Goal: Information Seeking & Learning: Learn about a topic

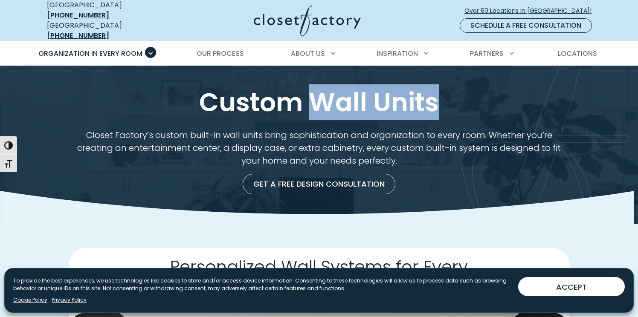
drag, startPoint x: 314, startPoint y: 92, endPoint x: 437, endPoint y: 97, distance: 122.9
click at [437, 97] on h1 "Custom Wall Units" at bounding box center [319, 102] width 548 height 32
copy h1 "Wall Units"
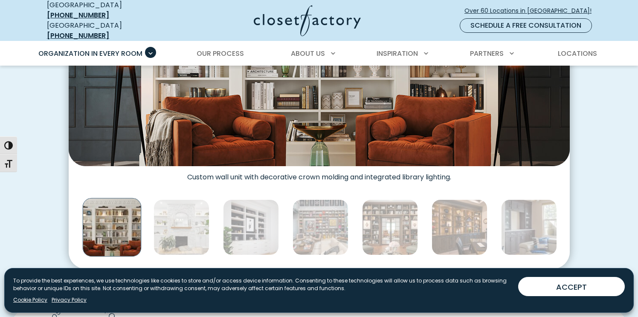
scroll to position [426, 0]
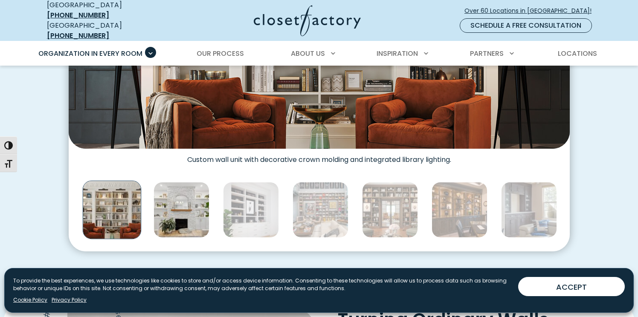
click at [191, 208] on img "Thumbnail Gallery" at bounding box center [182, 210] width 56 height 56
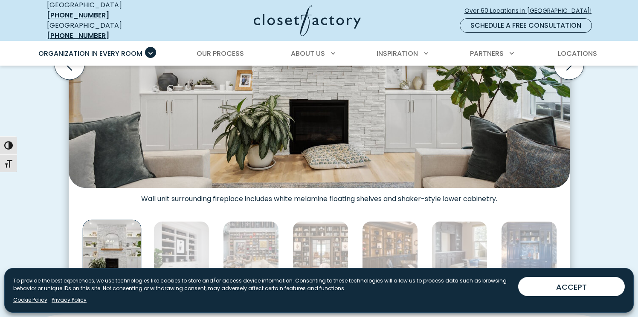
scroll to position [341, 0]
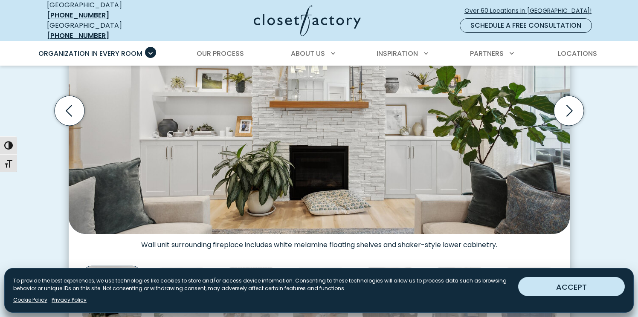
click at [575, 290] on button "ACCEPT" at bounding box center [571, 286] width 107 height 19
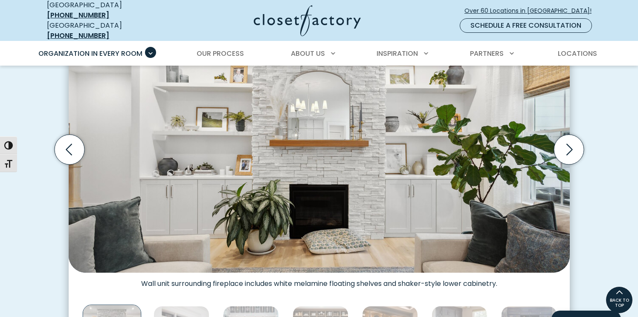
scroll to position [256, 0]
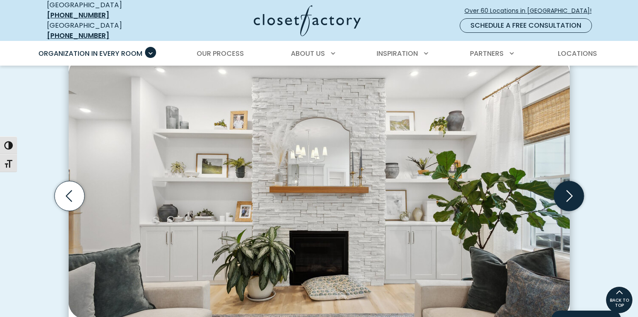
click at [567, 198] on icon "Next slide" at bounding box center [569, 196] width 30 height 30
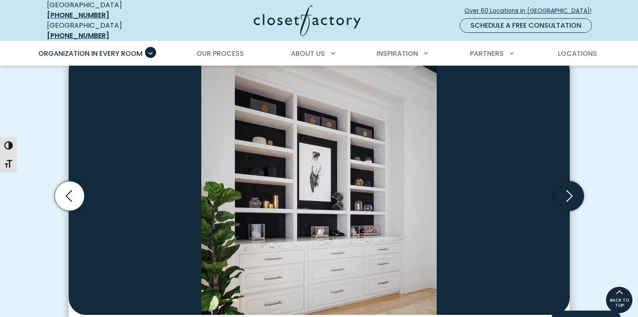
click at [567, 198] on icon "Next slide" at bounding box center [569, 196] width 30 height 30
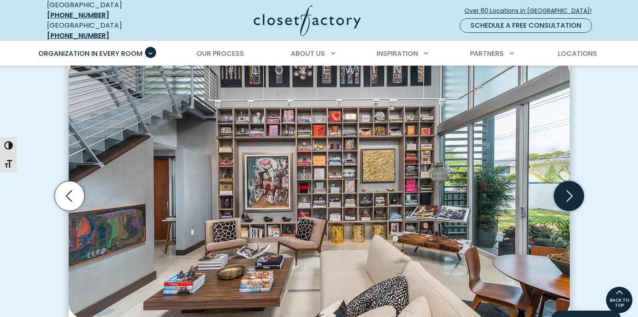
click at [567, 198] on icon "Next slide" at bounding box center [569, 196] width 30 height 30
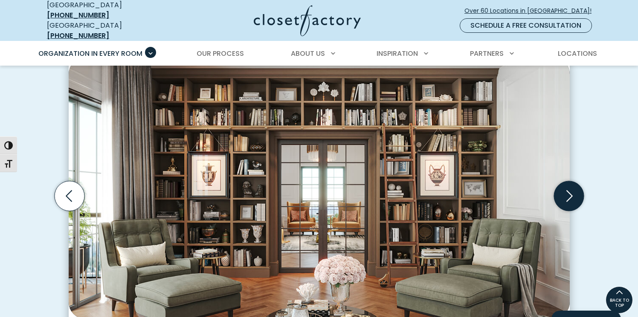
click at [567, 198] on icon "Next slide" at bounding box center [569, 196] width 30 height 30
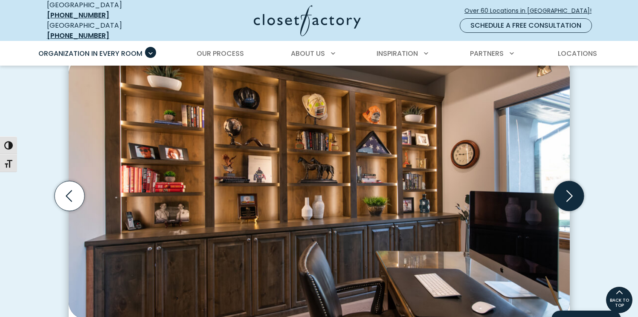
click at [567, 198] on icon "Next slide" at bounding box center [569, 196] width 30 height 30
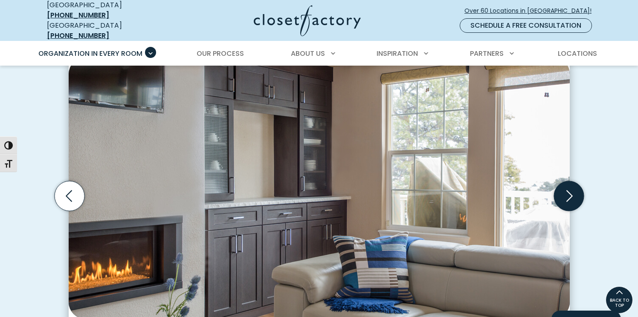
click at [567, 198] on icon "Next slide" at bounding box center [569, 196] width 30 height 30
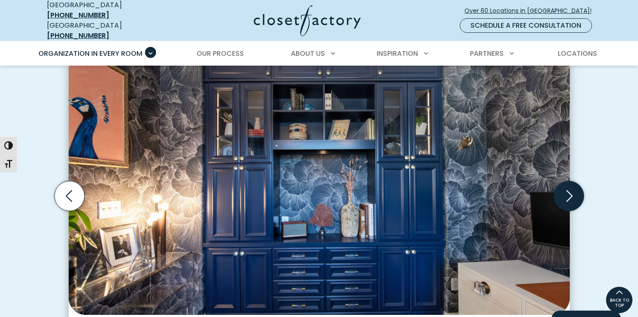
click at [567, 198] on icon "Next slide" at bounding box center [569, 196] width 30 height 30
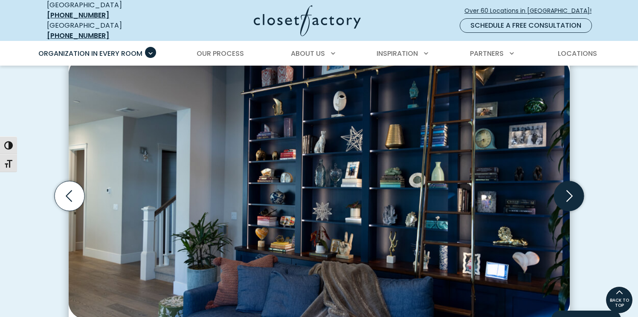
click at [567, 198] on icon "Next slide" at bounding box center [569, 196] width 30 height 30
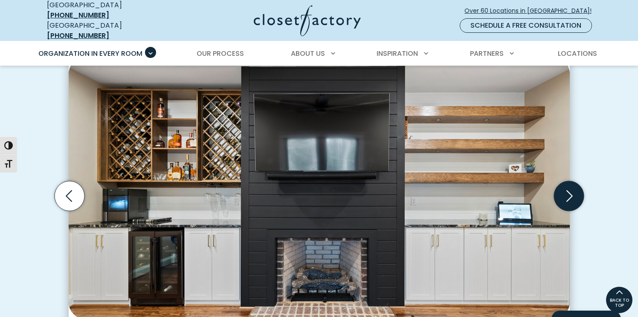
click at [567, 198] on icon "Next slide" at bounding box center [569, 196] width 30 height 30
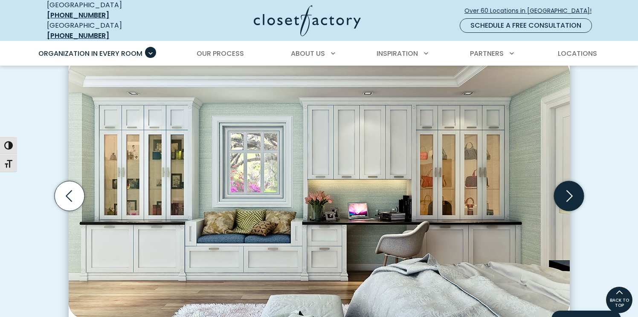
click at [567, 198] on icon "Next slide" at bounding box center [569, 196] width 30 height 30
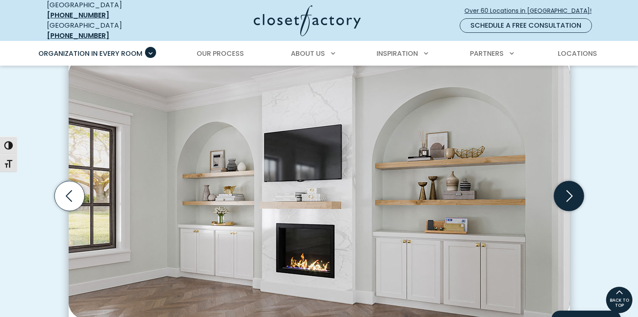
click at [567, 198] on icon "Next slide" at bounding box center [569, 196] width 30 height 30
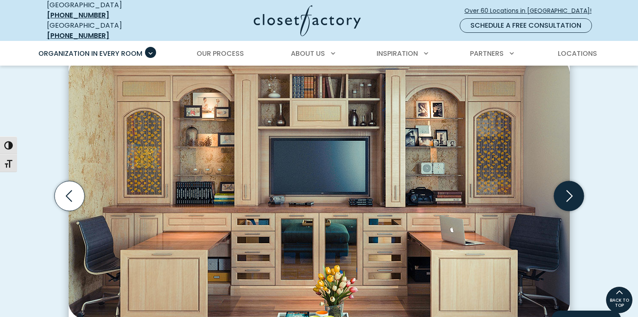
click at [567, 198] on icon "Next slide" at bounding box center [569, 196] width 30 height 30
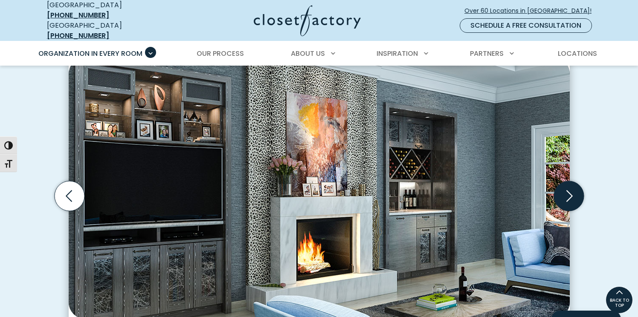
click at [567, 198] on icon "Next slide" at bounding box center [569, 196] width 30 height 30
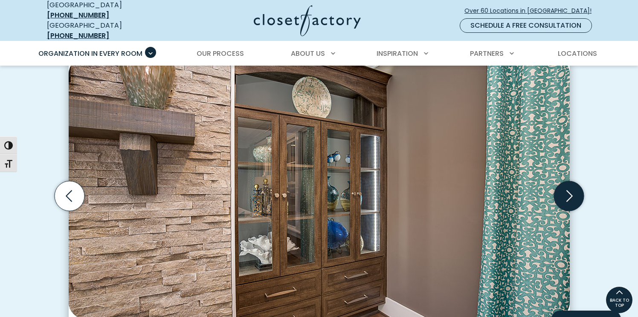
click at [567, 198] on icon "Next slide" at bounding box center [569, 196] width 30 height 30
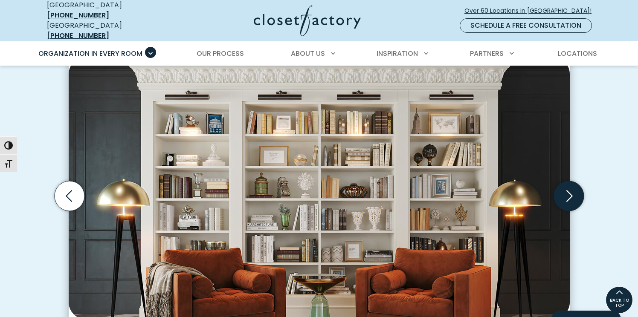
click at [567, 198] on icon "Next slide" at bounding box center [569, 196] width 30 height 30
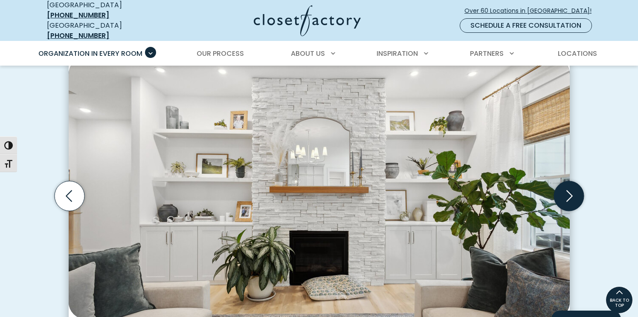
click at [572, 196] on icon "Next slide" at bounding box center [569, 196] width 30 height 30
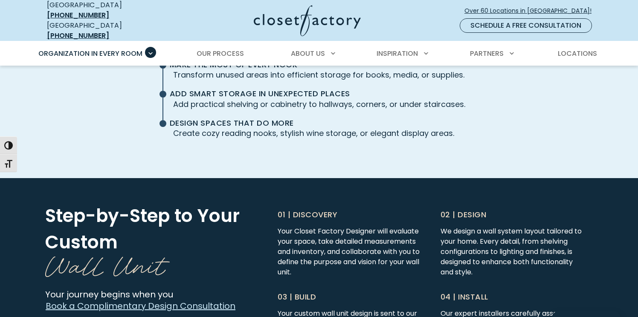
scroll to position [2217, 0]
